Goal: Task Accomplishment & Management: Manage account settings

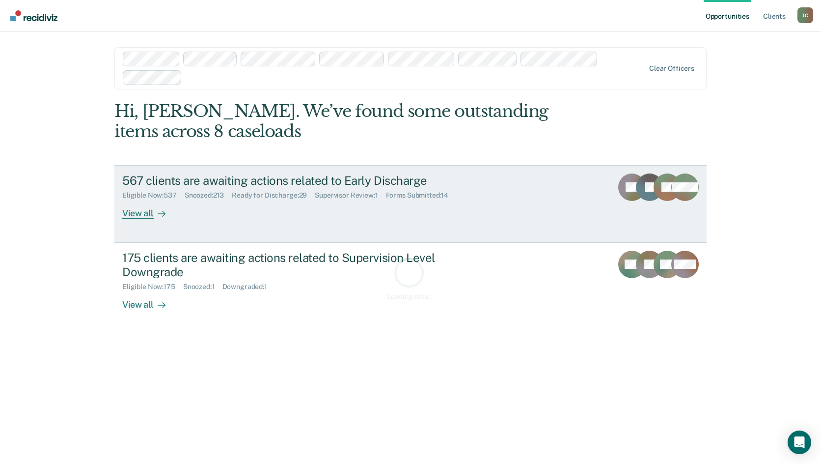
click at [288, 180] on div "567 clients are awaiting actions related to Early Discharge" at bounding box center [294, 180] width 345 height 14
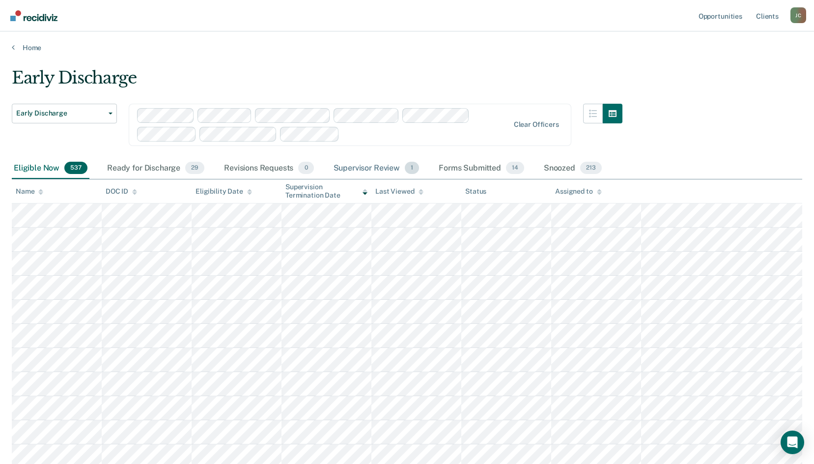
click at [372, 165] on div "Supervisor Review 1" at bounding box center [377, 169] width 90 height 22
